Goal: Task Accomplishment & Management: Use online tool/utility

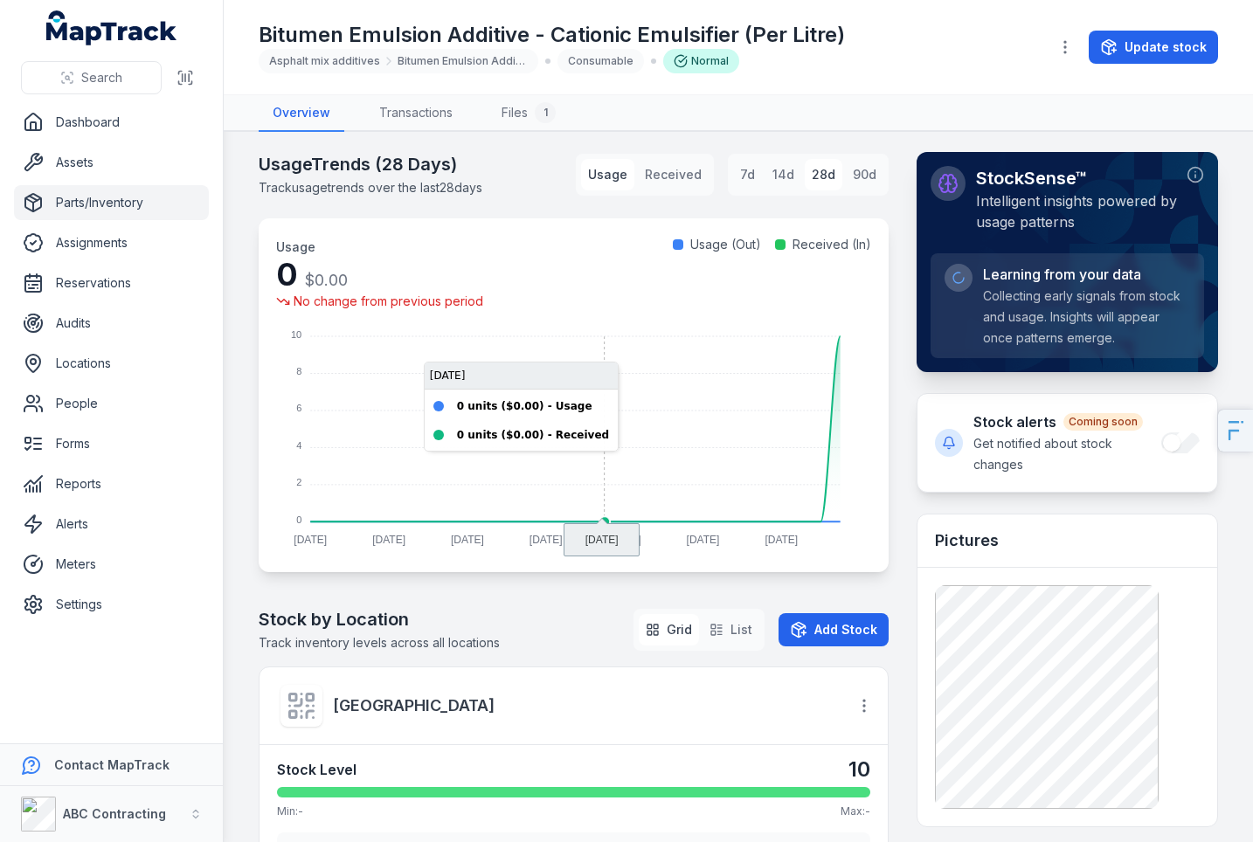
scroll to position [454, 0]
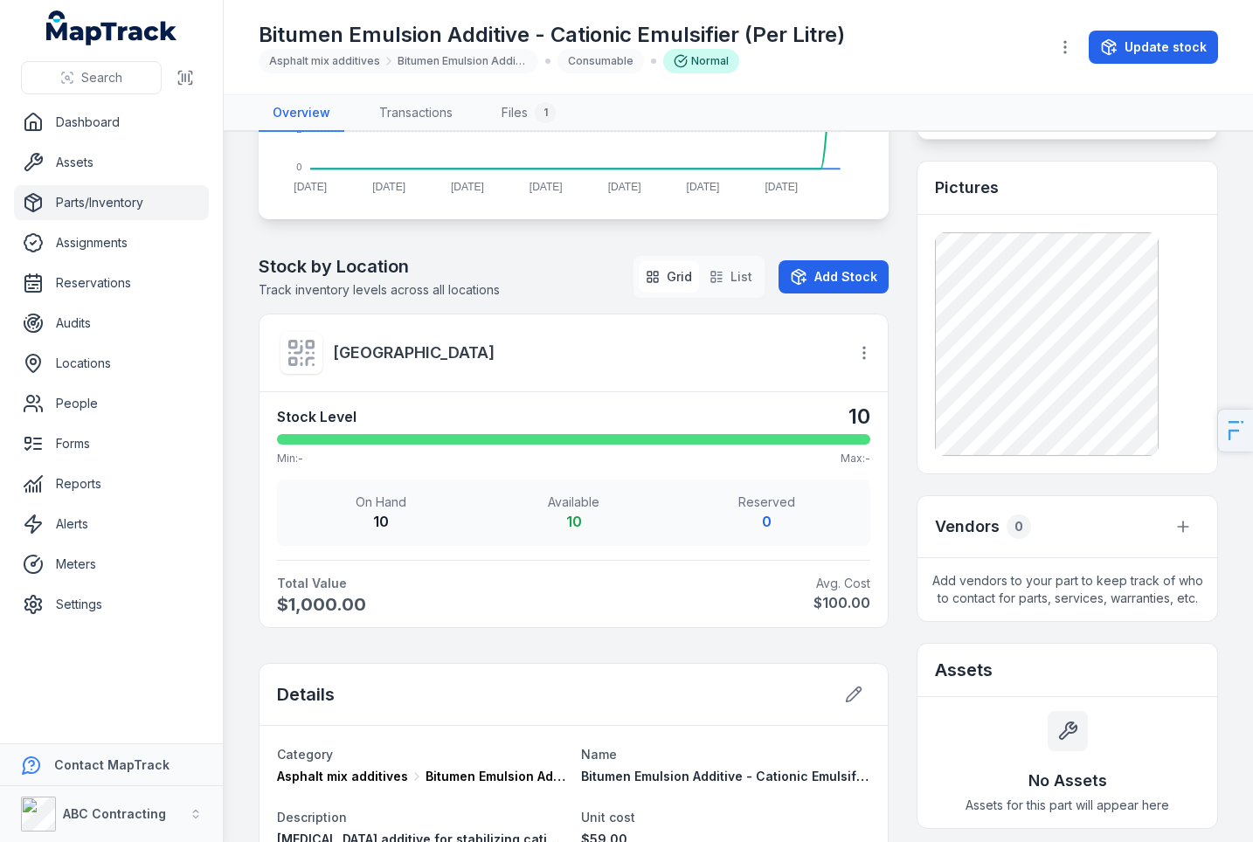
click at [316, 351] on icon at bounding box center [301, 352] width 31 height 31
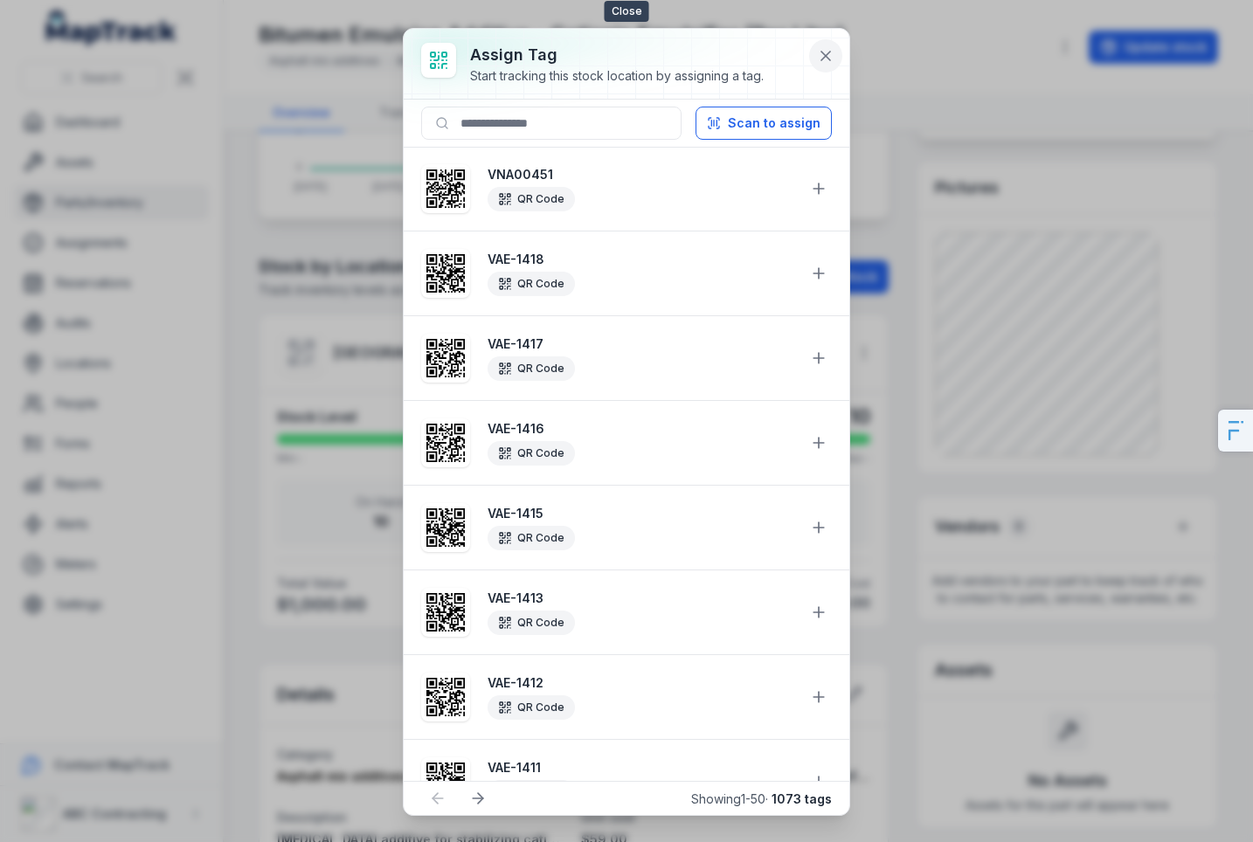
click at [831, 56] on icon at bounding box center [825, 55] width 17 height 17
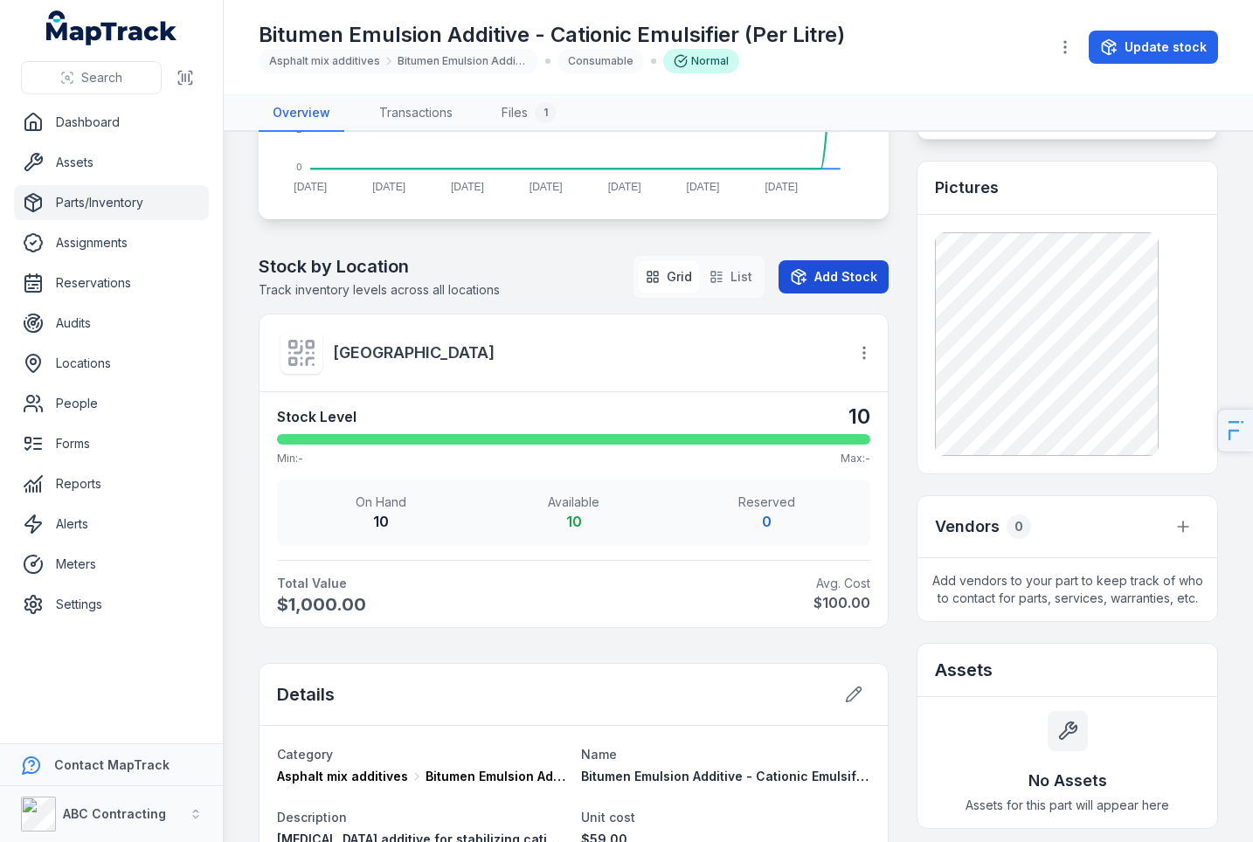
click at [847, 287] on button "Add Stock" at bounding box center [833, 276] width 110 height 33
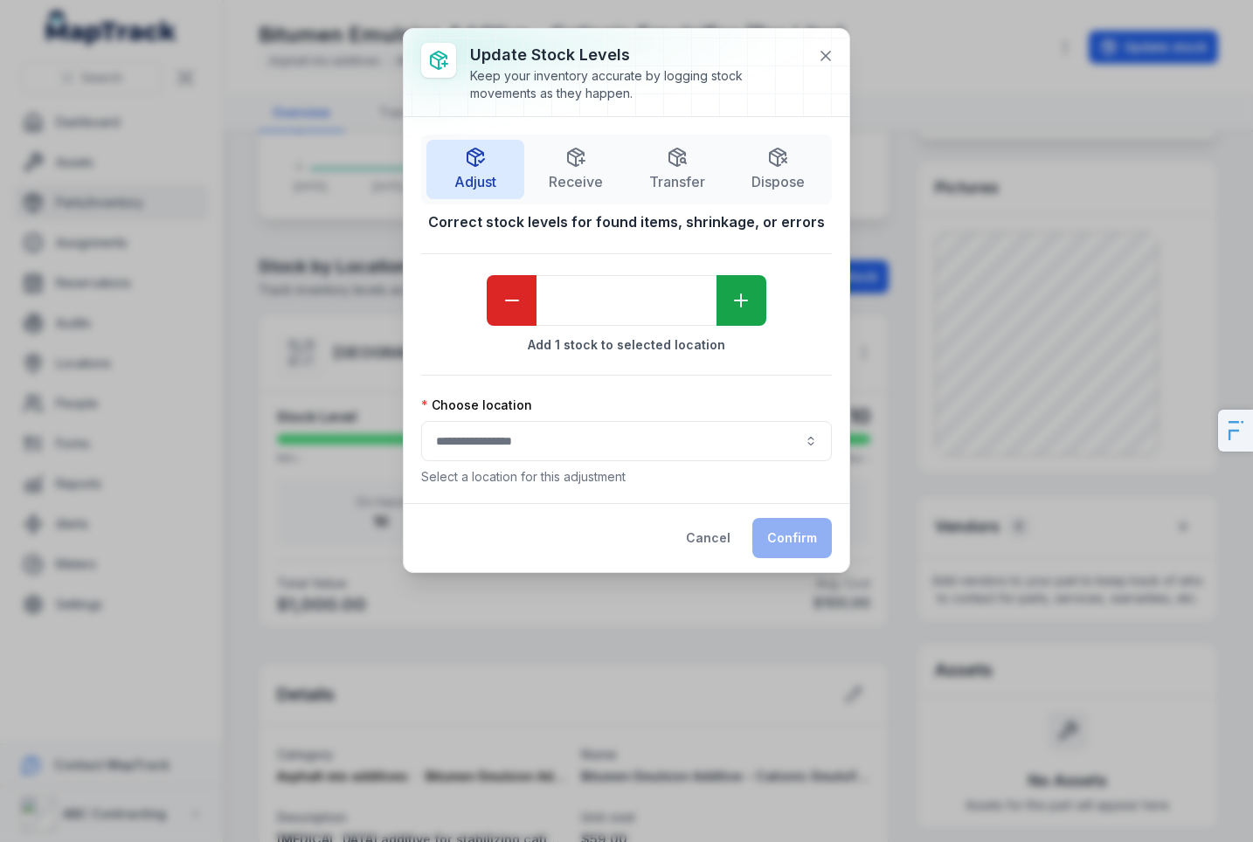
click at [612, 459] on div at bounding box center [626, 441] width 411 height 40
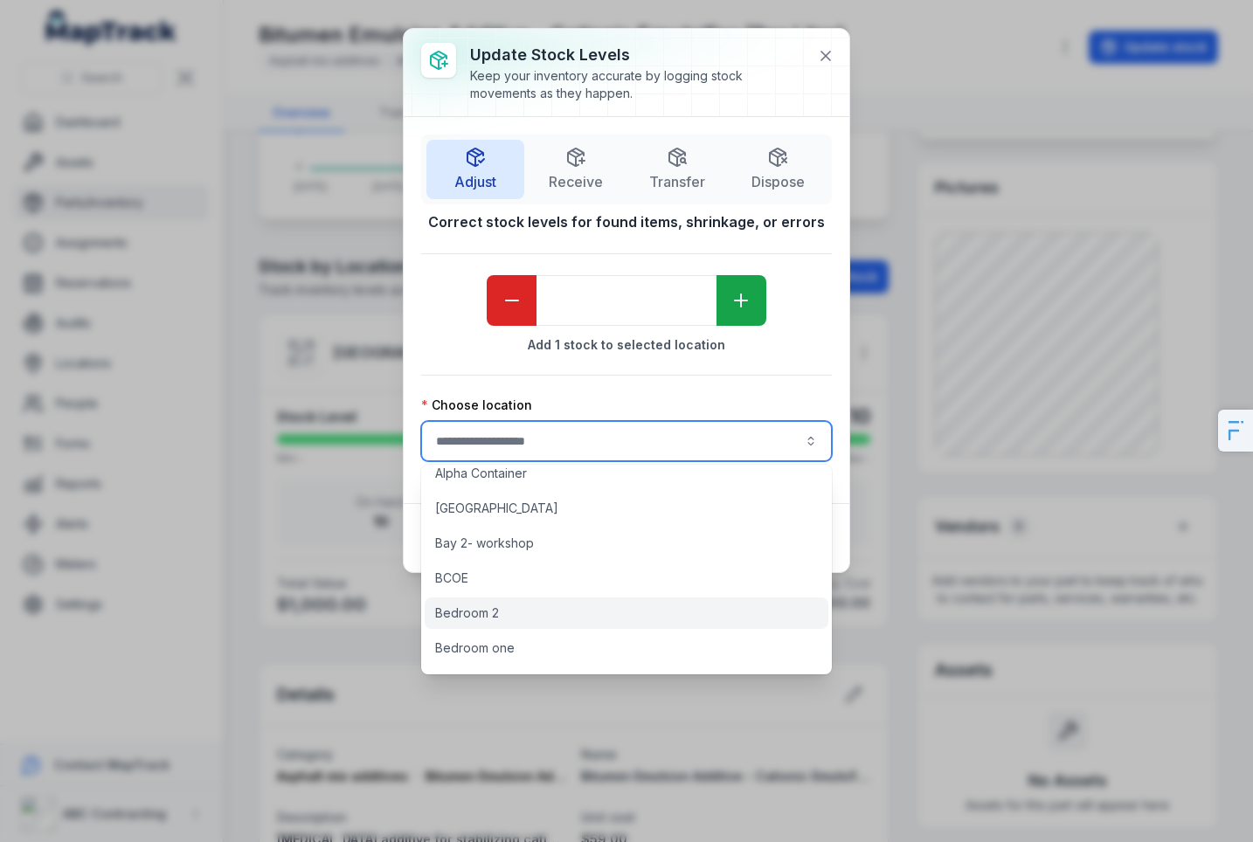
scroll to position [190, 0]
click at [570, 594] on div "[GEOGRAPHIC_DATA] A-1-A [PERSON_NAME] Servicing Workshop / Site [GEOGRAPHIC_DAT…" at bounding box center [626, 570] width 411 height 210
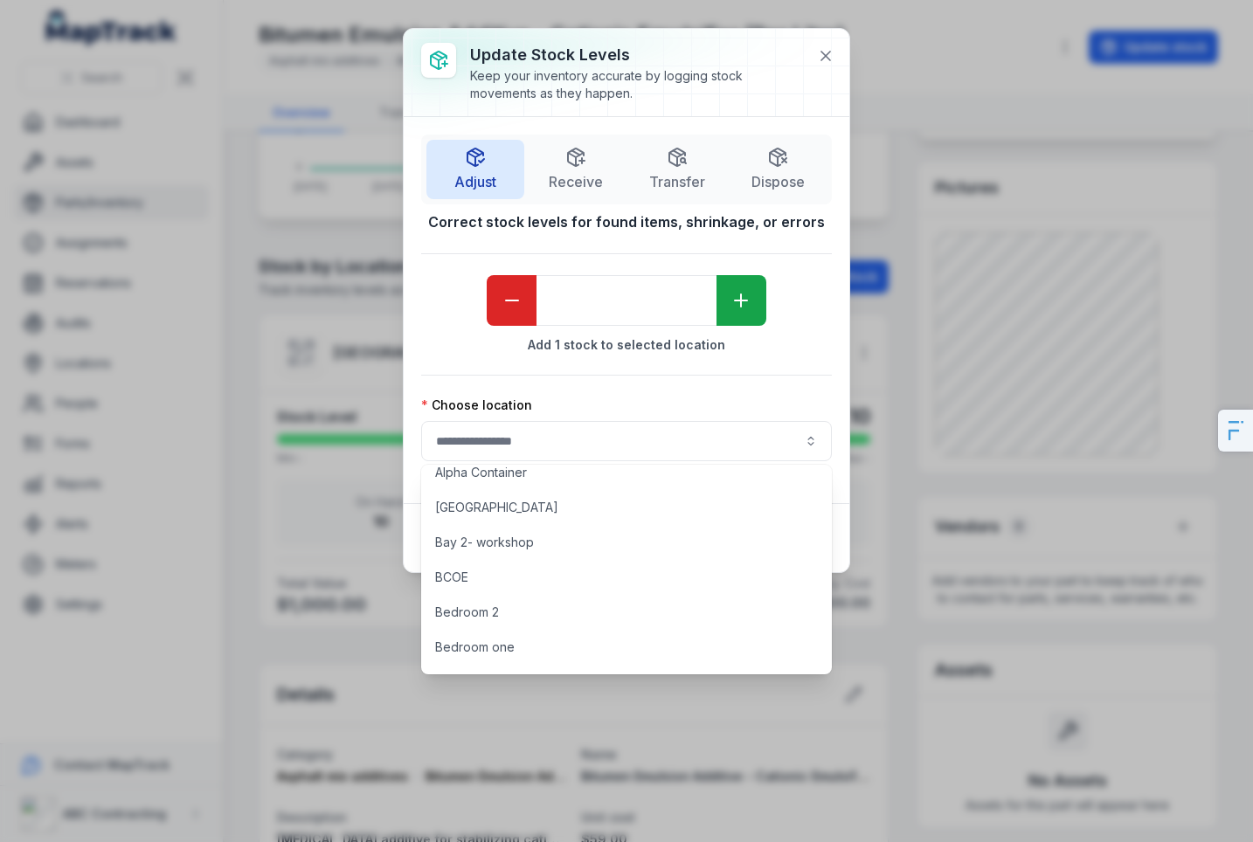
click at [552, 560] on div "[GEOGRAPHIC_DATA] A-1-A [PERSON_NAME] Servicing Workshop / Site [GEOGRAPHIC_DAT…" at bounding box center [626, 570] width 411 height 210
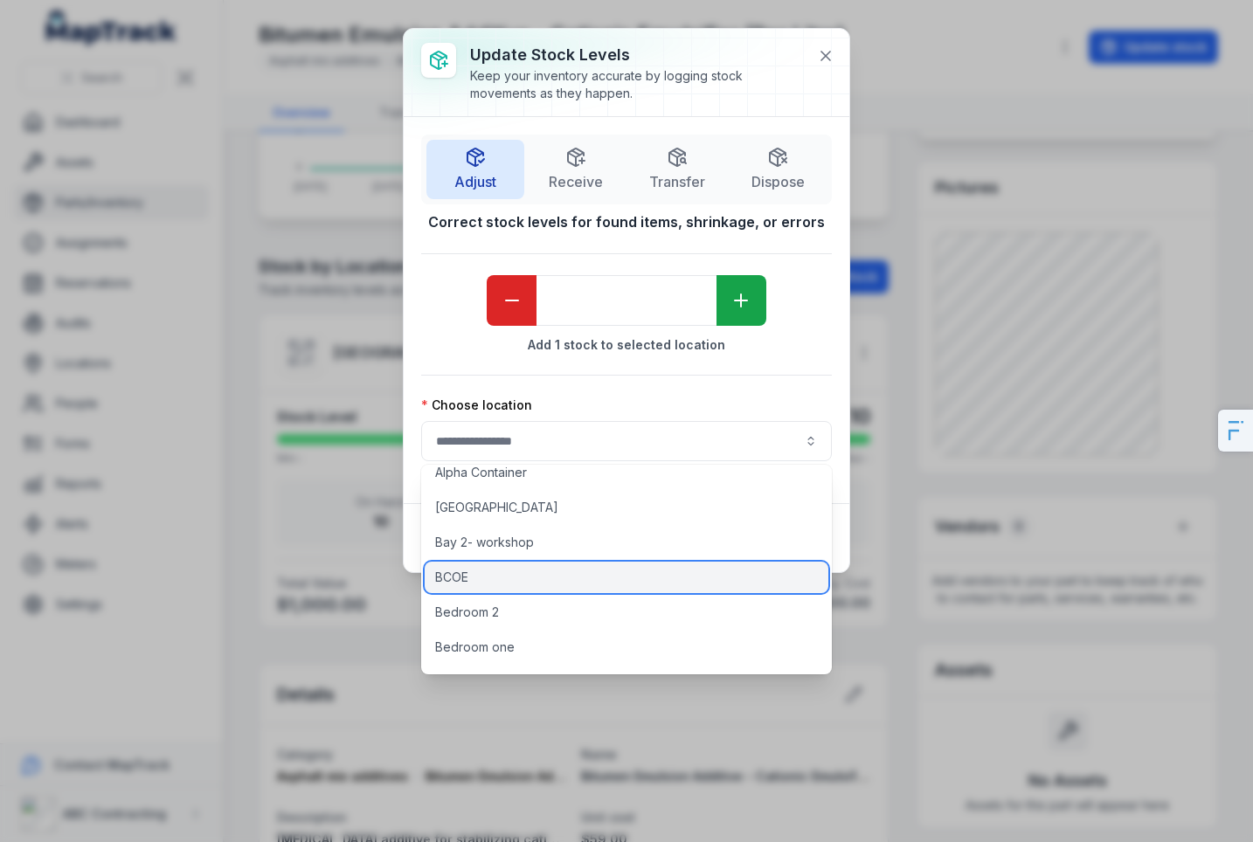
click at [548, 570] on div "BCOE" at bounding box center [627, 577] width 404 height 31
type input "****"
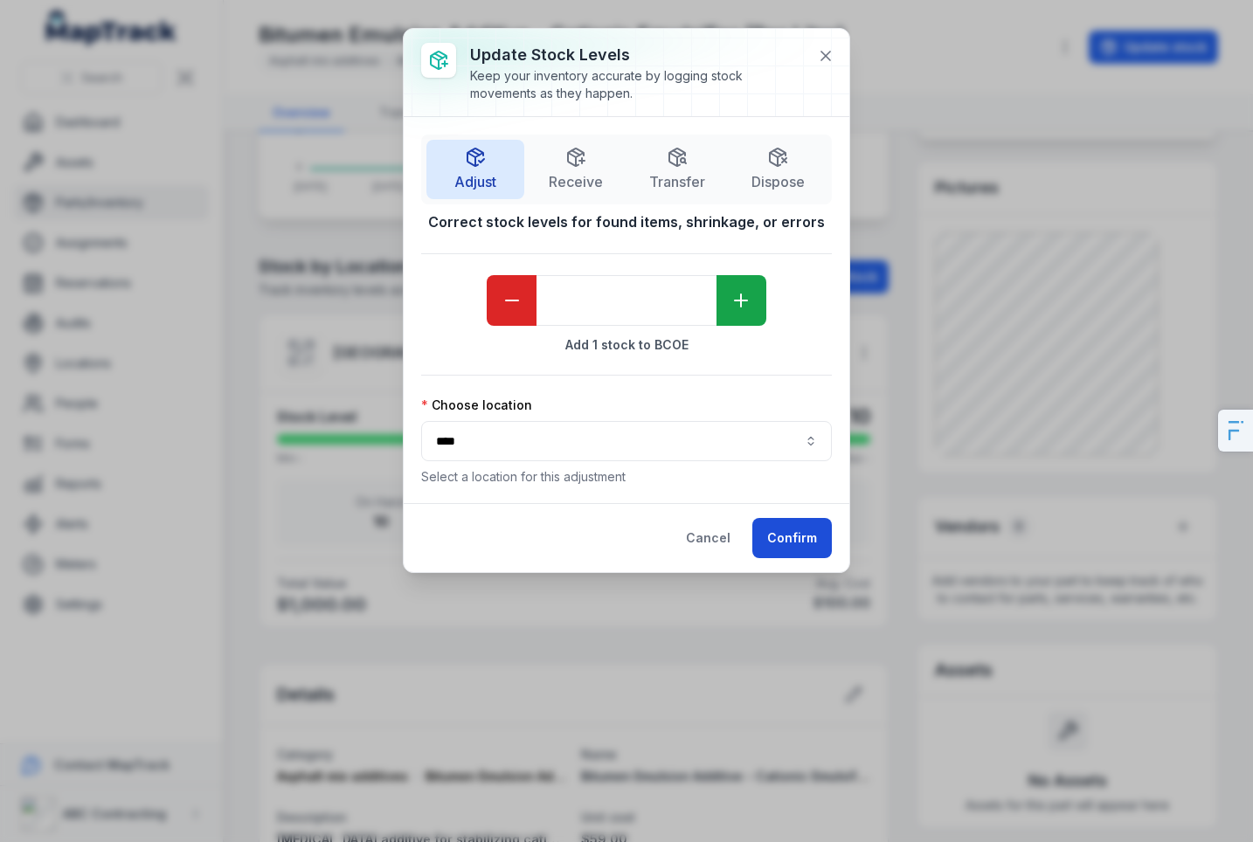
click at [785, 536] on button "Confirm" at bounding box center [792, 538] width 80 height 40
